Goal: Check status

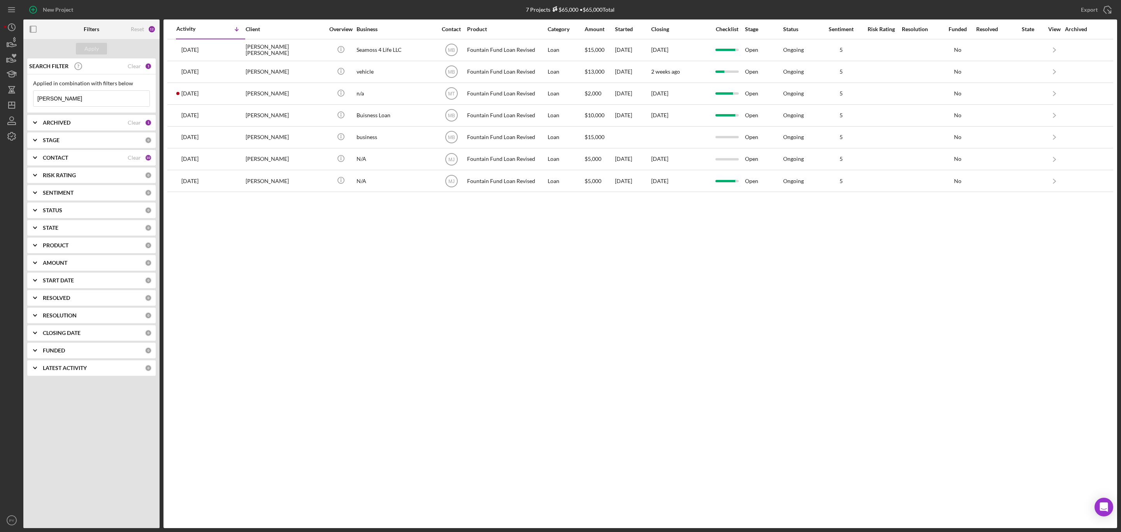
click at [103, 95] on input "[PERSON_NAME]" at bounding box center [91, 99] width 116 height 16
type input "d"
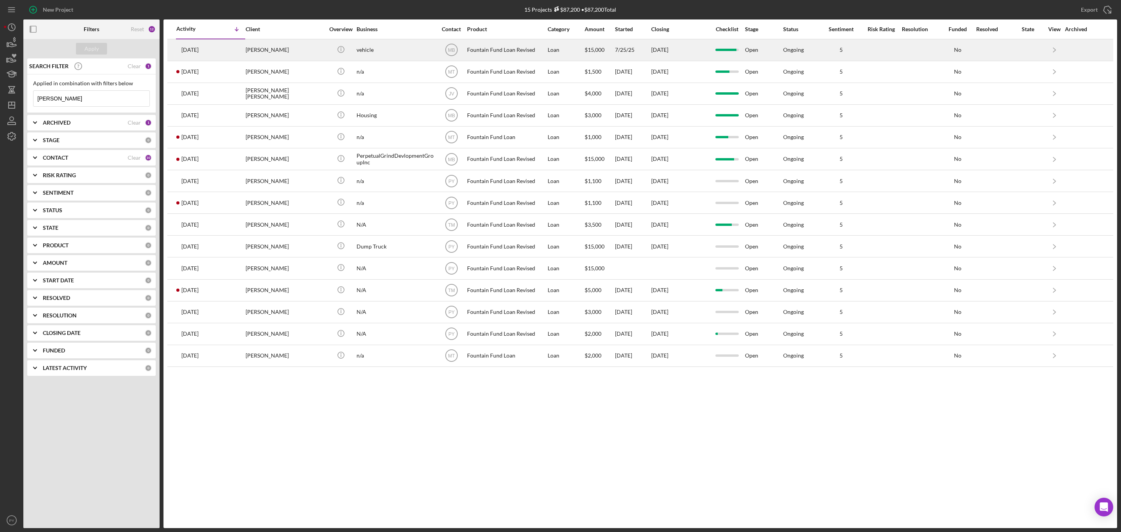
type input "[PERSON_NAME]"
click at [268, 51] on div "[PERSON_NAME]" at bounding box center [285, 50] width 78 height 21
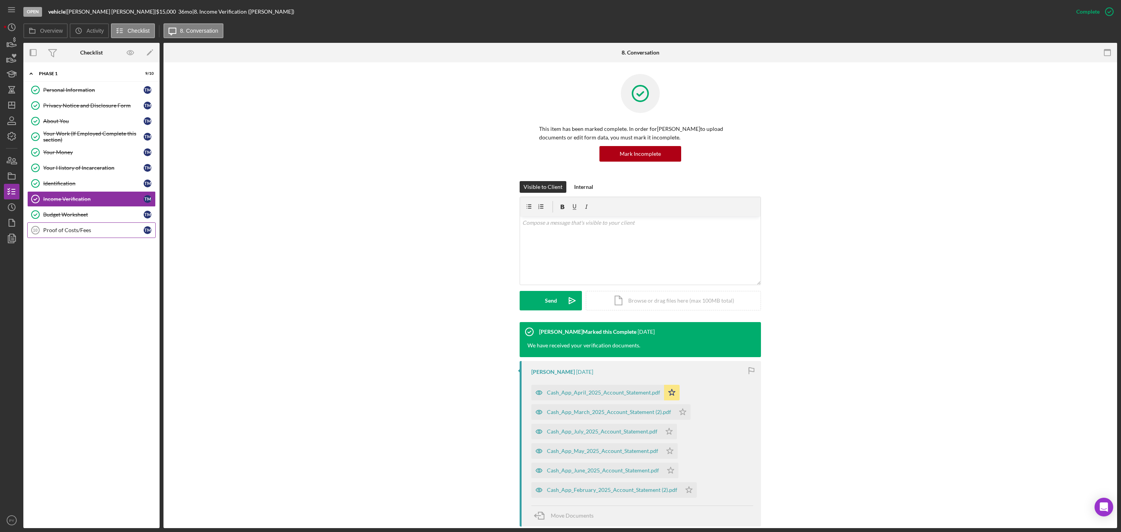
click at [108, 229] on link "Proof of Costs/Fees 10 Proof of Costs/Fees T M" at bounding box center [91, 230] width 129 height 16
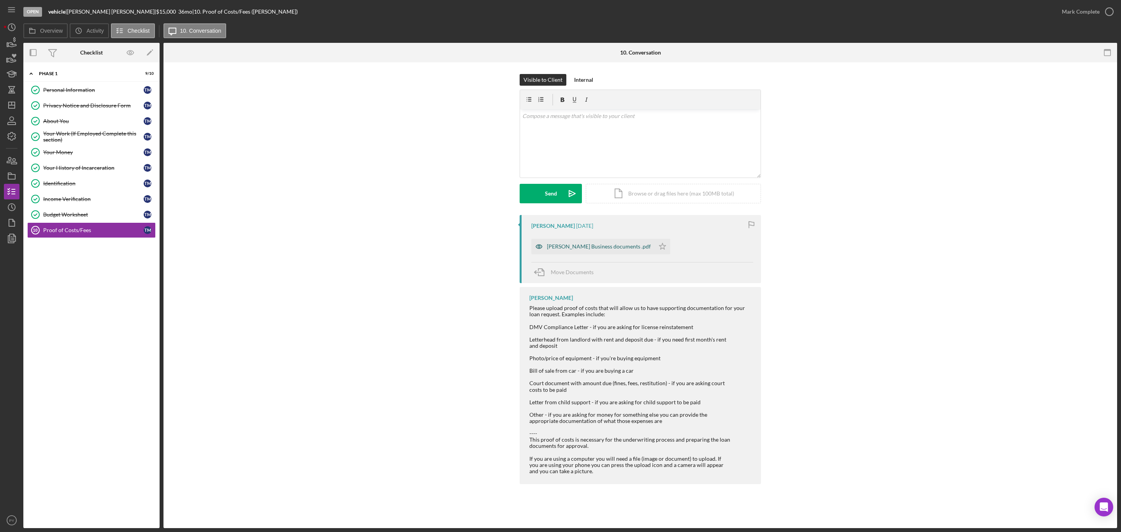
click at [573, 243] on div "[PERSON_NAME] Business documents .pdf" at bounding box center [599, 246] width 104 height 6
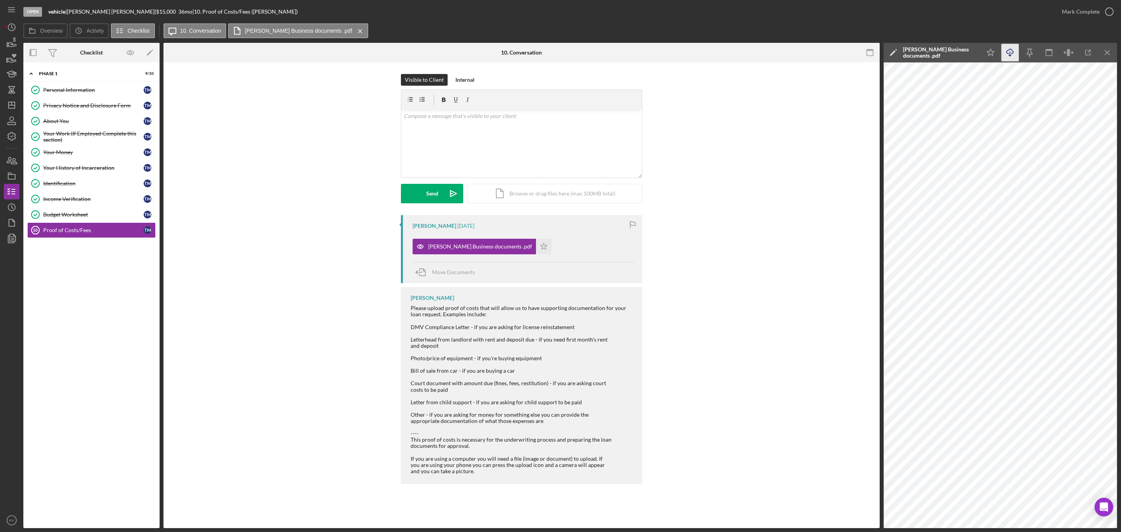
click at [1011, 52] on icon "Icon/Download" at bounding box center [1011, 53] width 18 height 18
